Goal: Task Accomplishment & Management: Use online tool/utility

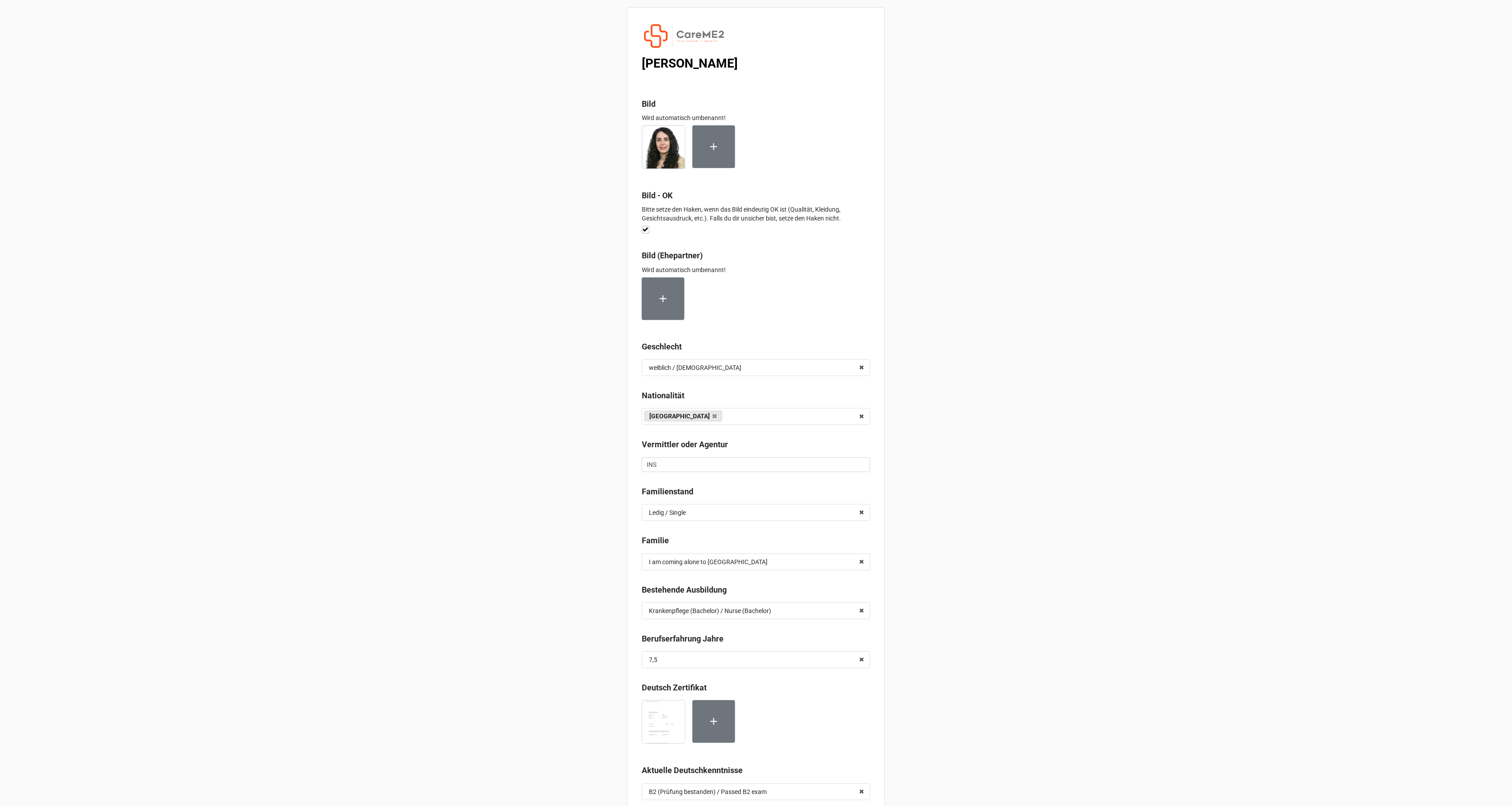
scroll to position [4095, 0]
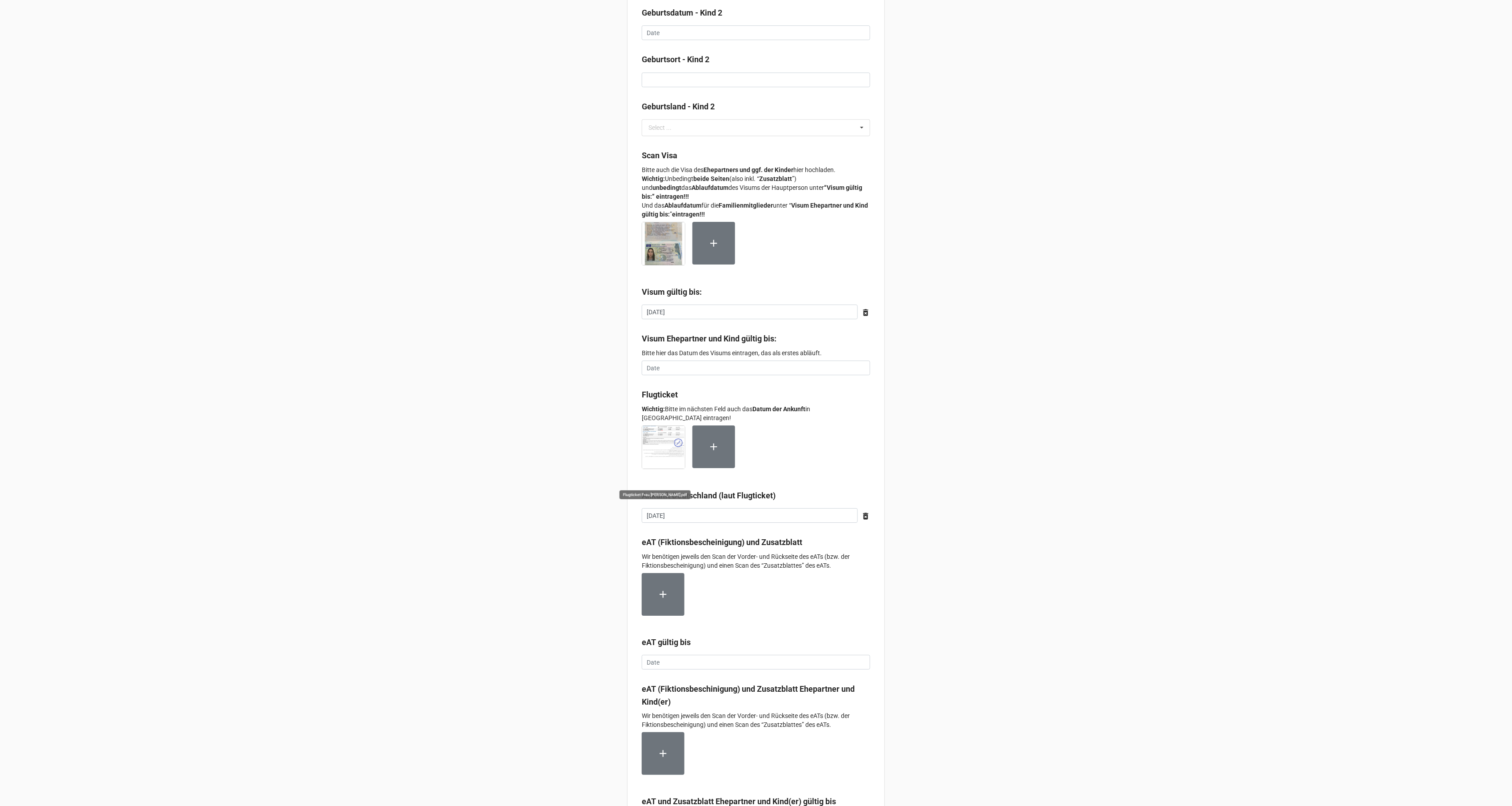
click at [669, 456] on img at bounding box center [663, 447] width 43 height 43
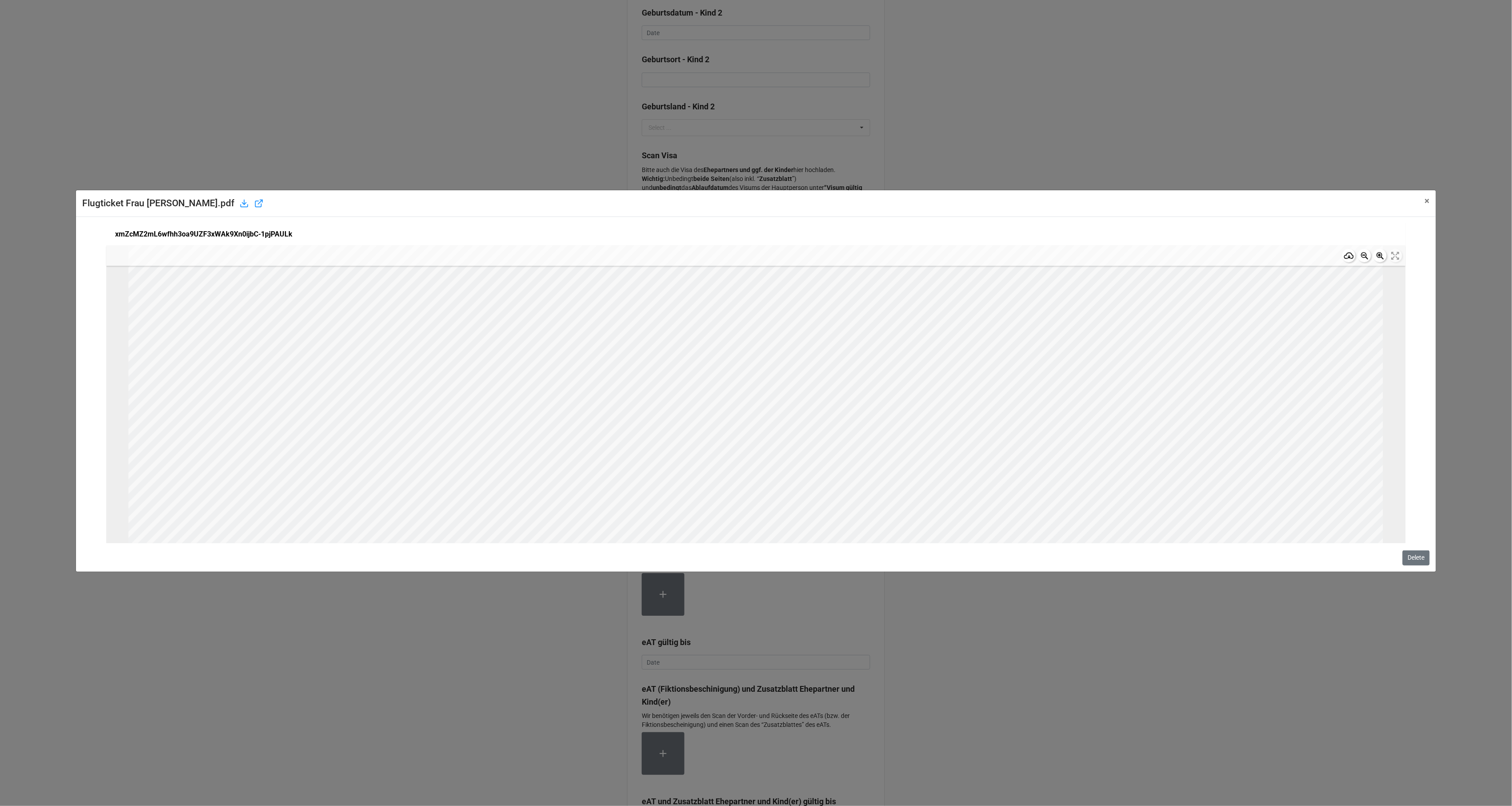
scroll to position [356, 0]
drag, startPoint x: 480, startPoint y: 343, endPoint x: 534, endPoint y: 344, distance: 54.0
click at [534, 344] on span "34Q61Y" at bounding box center [506, 343] width 60 height 15
copy span "34Q61Y"
drag, startPoint x: 705, startPoint y: 375, endPoint x: 716, endPoint y: 375, distance: 11.0
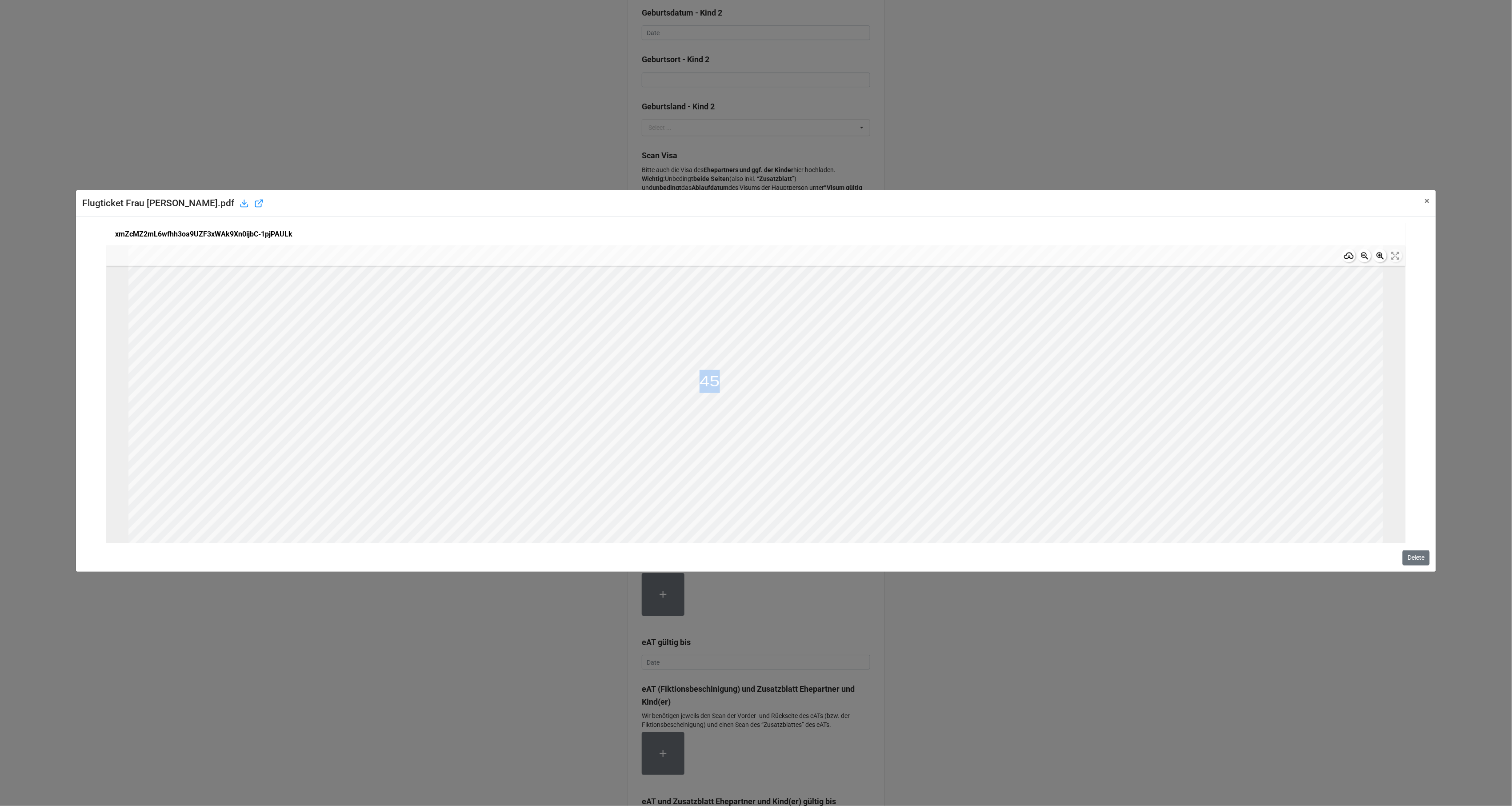
click at [716, 375] on span "45" at bounding box center [709, 378] width 20 height 15
copy span "45"
click at [1428, 202] on span "×" at bounding box center [1427, 201] width 5 height 11
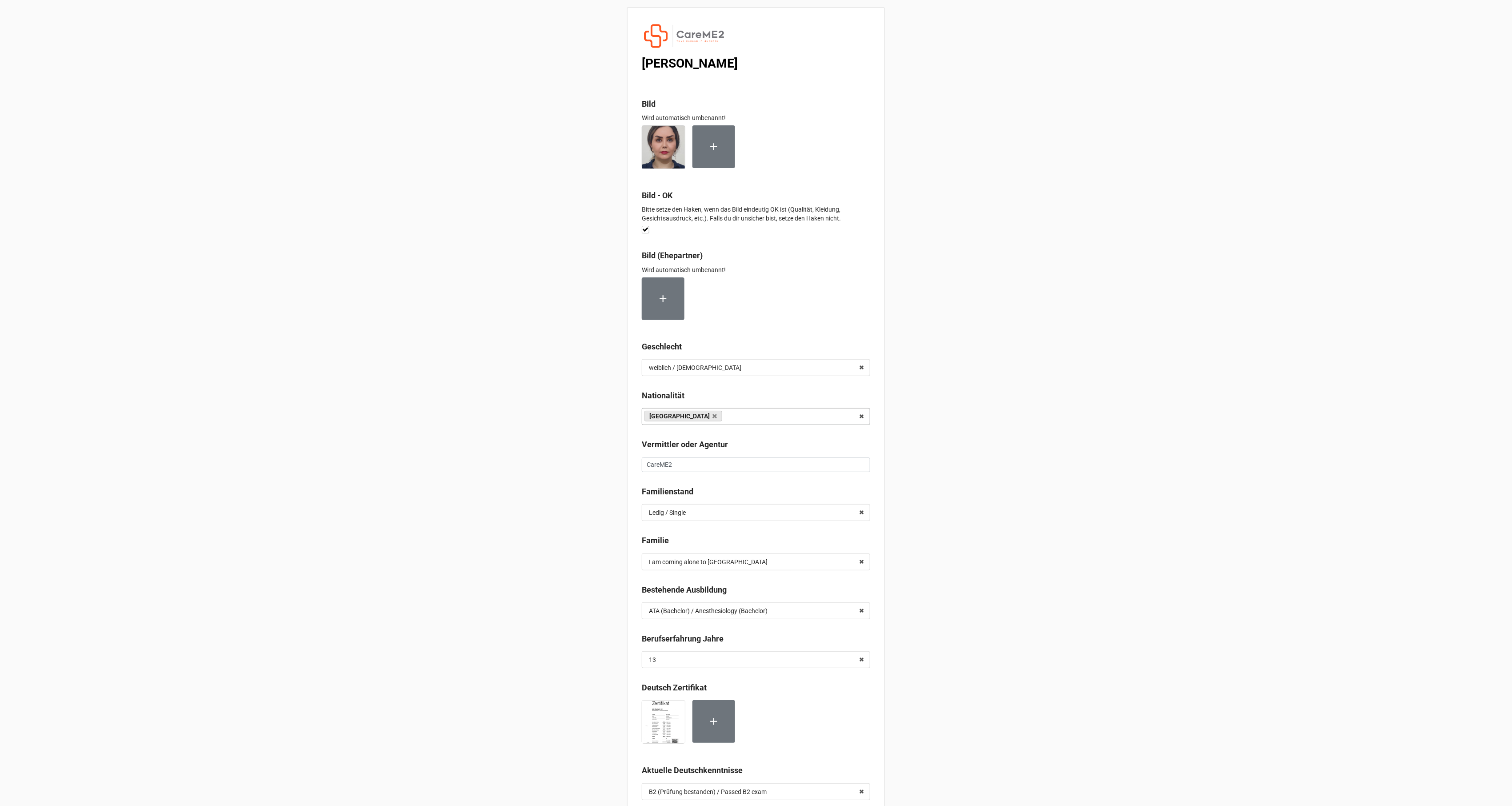
scroll to position [4142, 0]
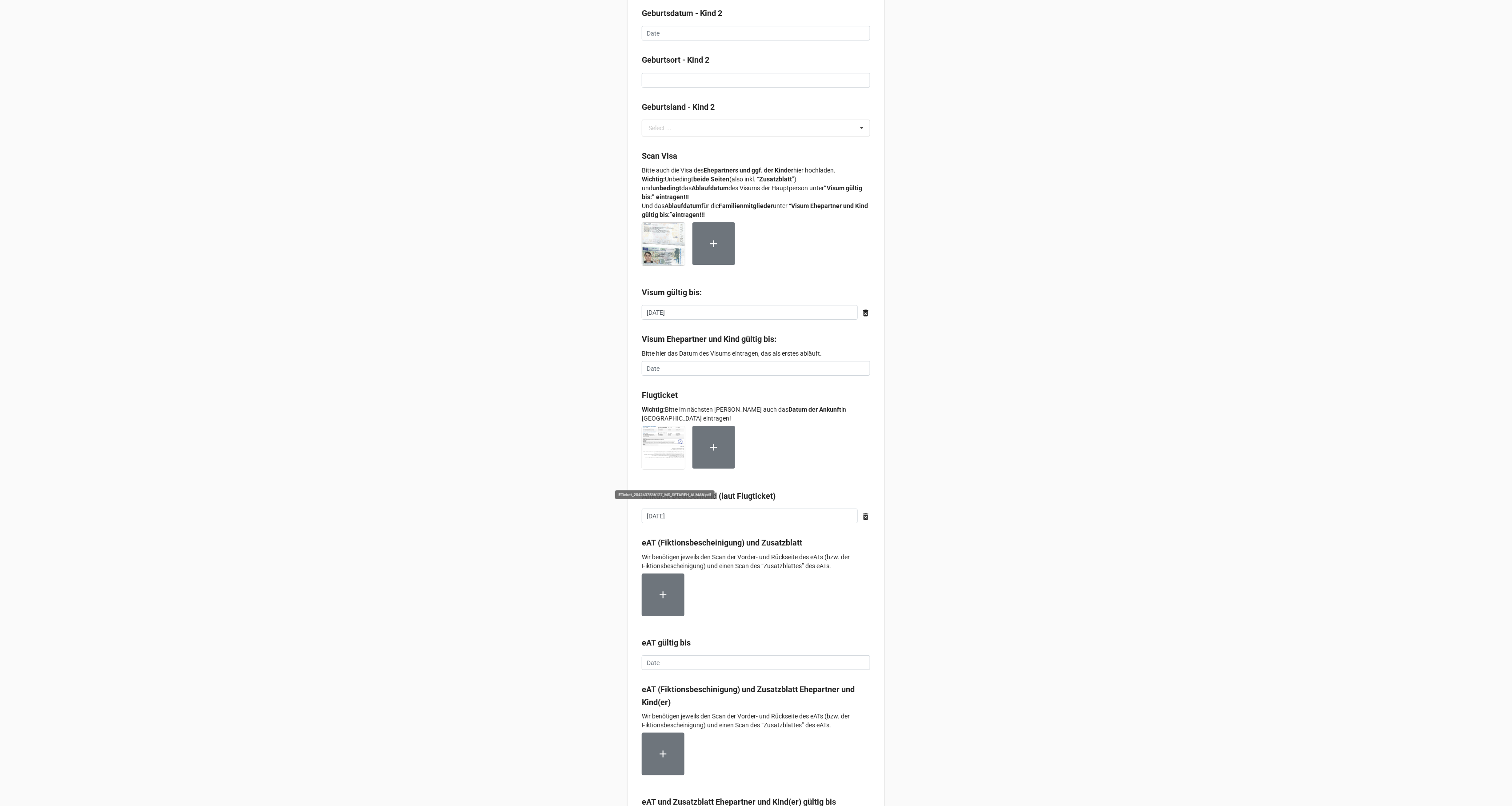
click at [652, 460] on img at bounding box center [663, 447] width 43 height 43
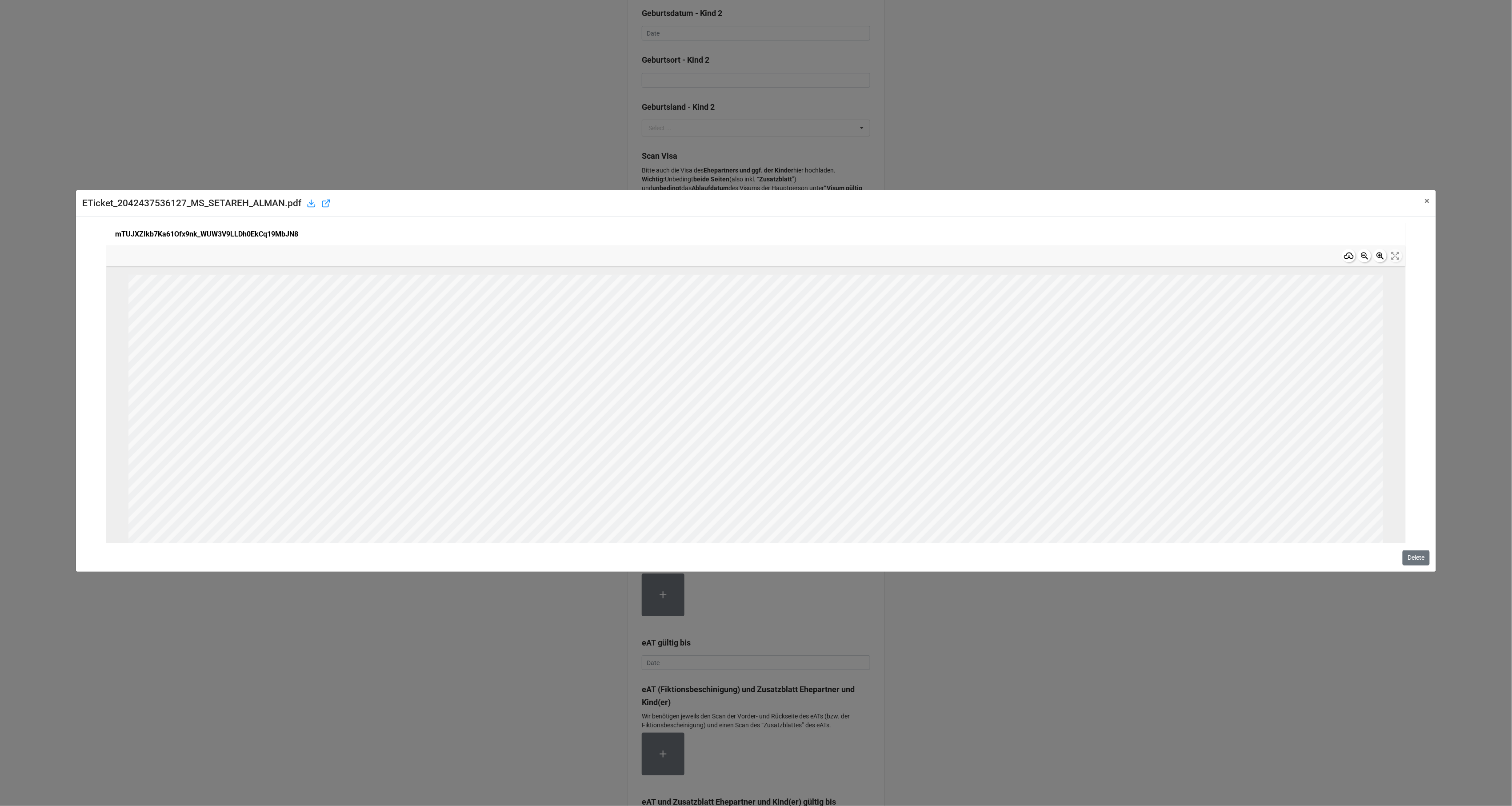
click at [1361, 256] on icon at bounding box center [1365, 256] width 7 height 7
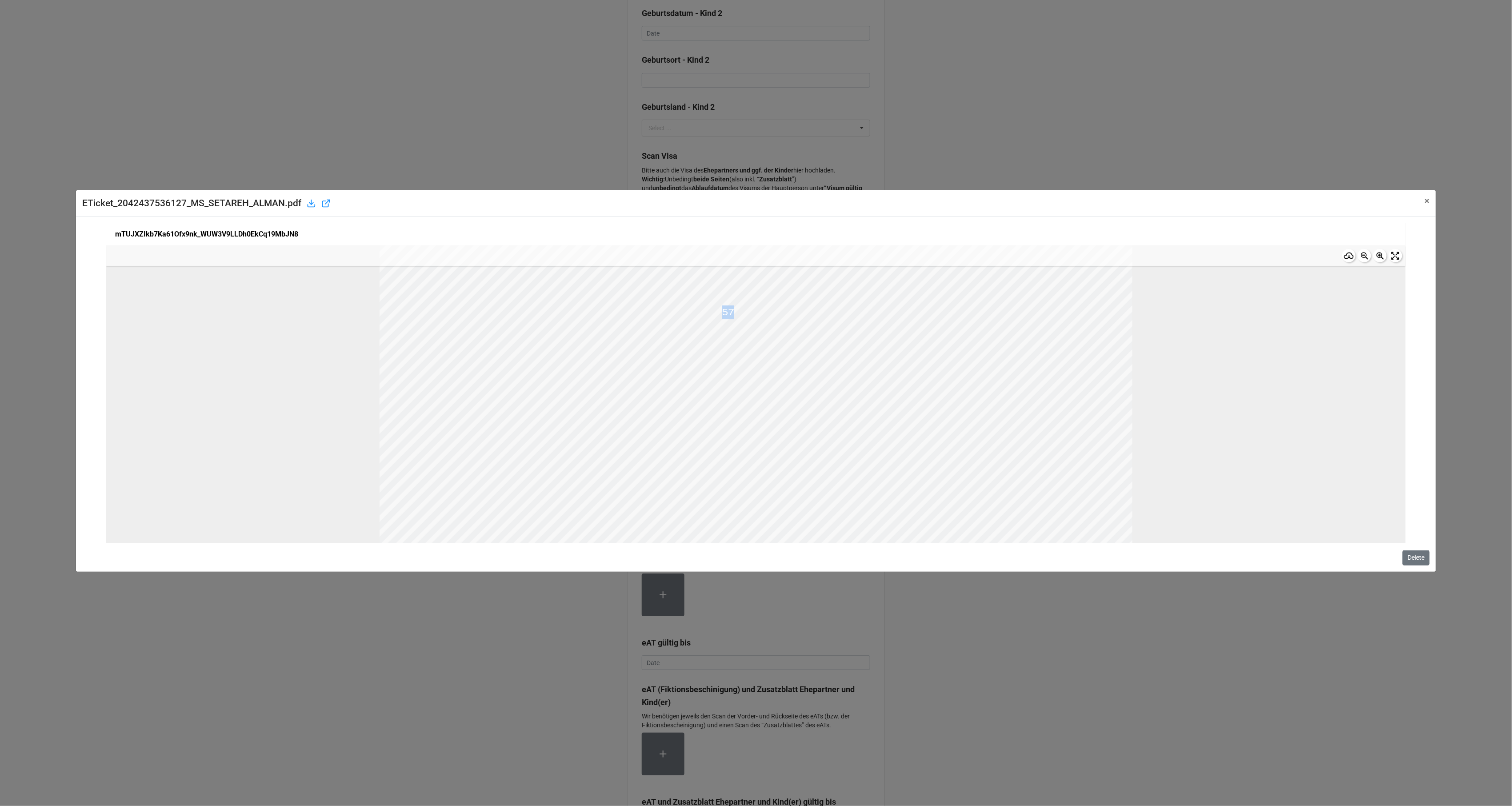
drag, startPoint x: 722, startPoint y: 308, endPoint x: 731, endPoint y: 308, distance: 9.0
click at [731, 308] on span "57" at bounding box center [729, 310] width 12 height 9
copy span "57"
click at [1247, 141] on div "ETicket_2042437536127_MS_SETAREH_ALMAN.pdf × Close mTUJXZIkb7Ka61Ofx9nk_WUW3V9L…" at bounding box center [756, 403] width 1512 height 806
